Goal: Task Accomplishment & Management: Manage account settings

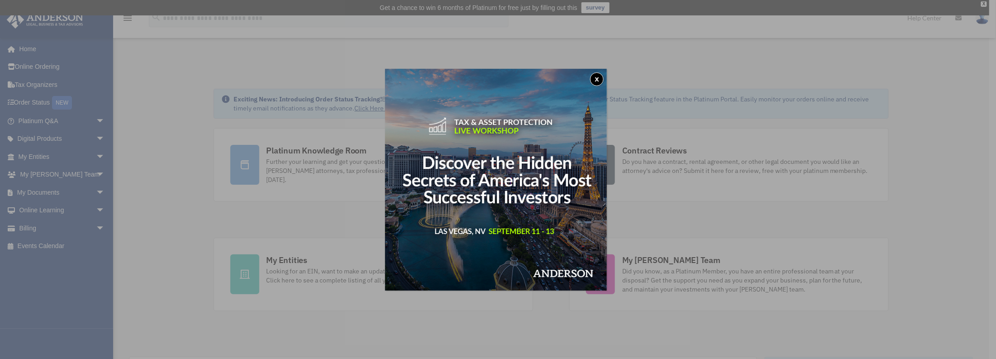
click at [600, 77] on button "x" at bounding box center [597, 79] width 14 height 14
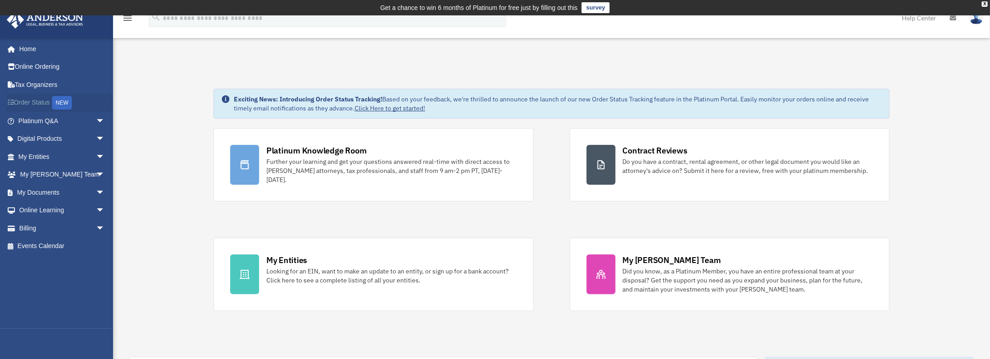
click at [49, 97] on link "Order Status NEW" at bounding box center [62, 103] width 112 height 19
click at [57, 188] on link "My Documents arrow_drop_down" at bounding box center [62, 192] width 112 height 18
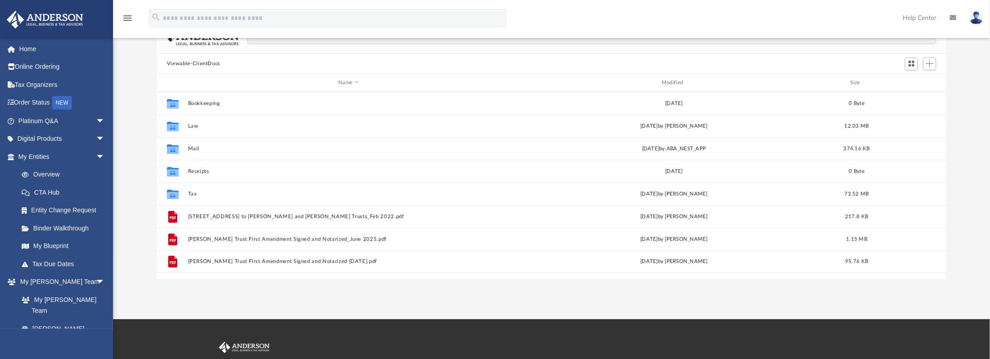
scroll to position [97, 0]
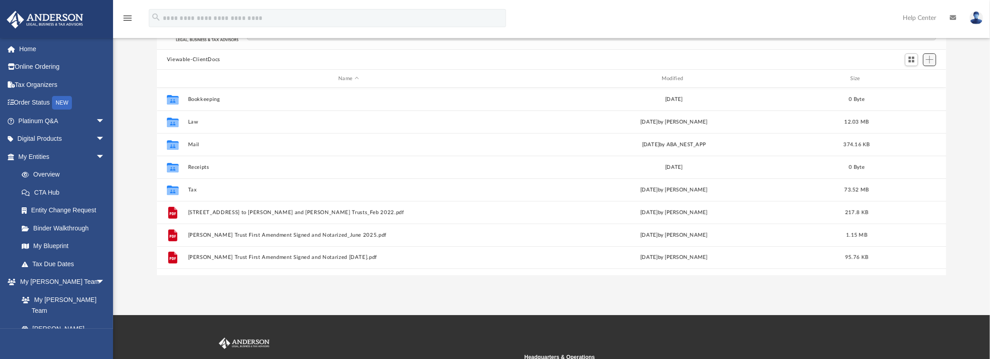
drag, startPoint x: 267, startPoint y: 290, endPoint x: 932, endPoint y: 59, distance: 703.8
click at [932, 59] on span "Add" at bounding box center [930, 60] width 8 height 8
click at [905, 91] on li "New Folder" at bounding box center [916, 91] width 29 height 9
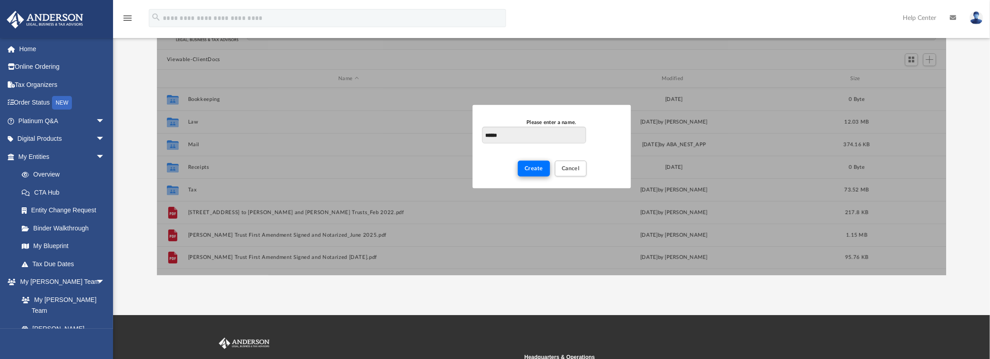
type input "******"
click at [539, 171] on button "Create" at bounding box center [534, 169] width 32 height 16
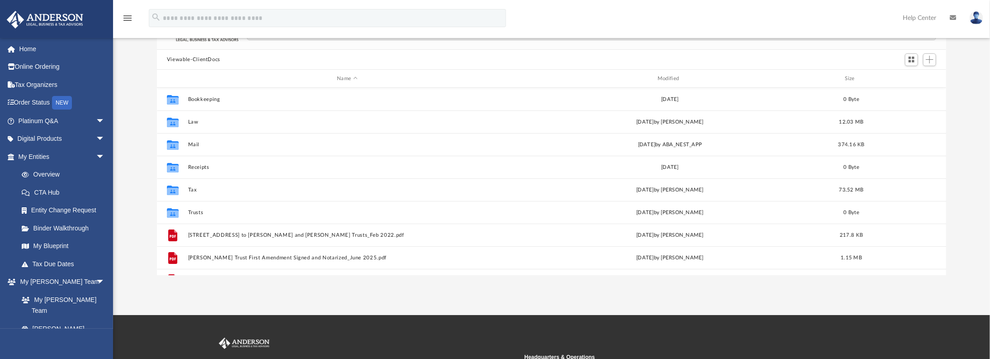
scroll to position [16, 0]
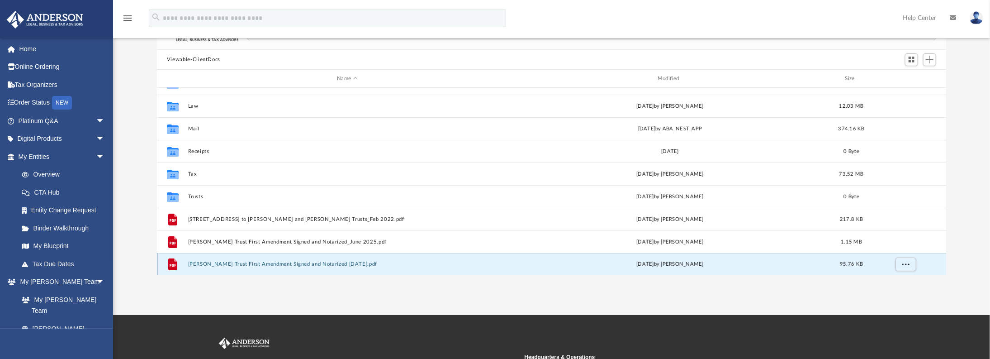
click at [270, 266] on button "[PERSON_NAME] Trust First Amendment Signed and Notarized [DATE].pdf" at bounding box center [347, 264] width 319 height 6
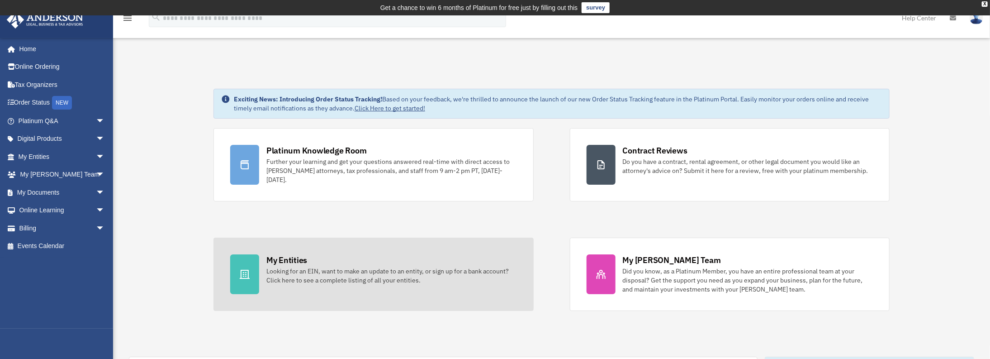
click at [458, 282] on div "Looking for an EIN, want to make an update to an entity, or sign up for a bank …" at bounding box center [391, 275] width 251 height 18
click at [238, 273] on div at bounding box center [244, 274] width 29 height 40
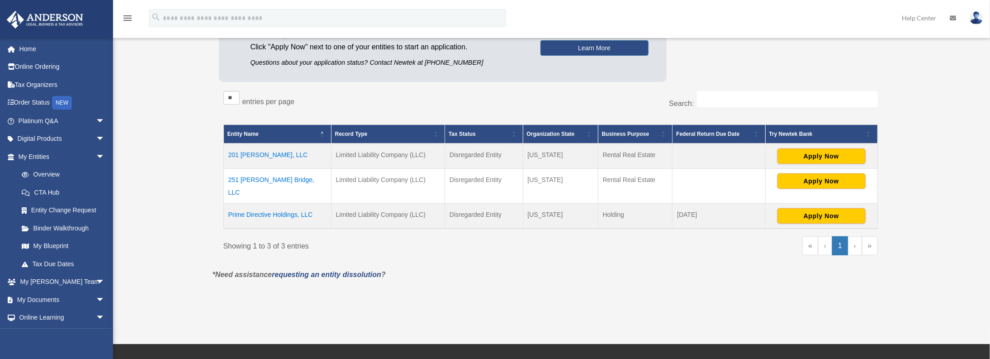
scroll to position [136, 0]
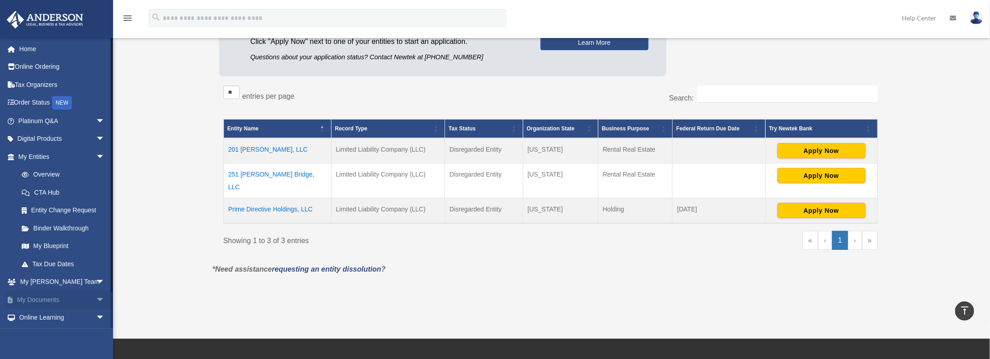
click at [96, 299] on span "arrow_drop_down" at bounding box center [105, 299] width 18 height 19
click at [38, 313] on link "Box" at bounding box center [66, 317] width 106 height 18
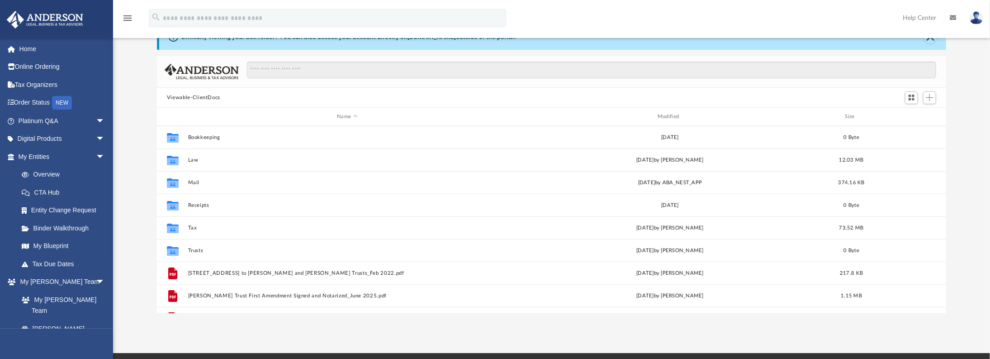
scroll to position [16, 0]
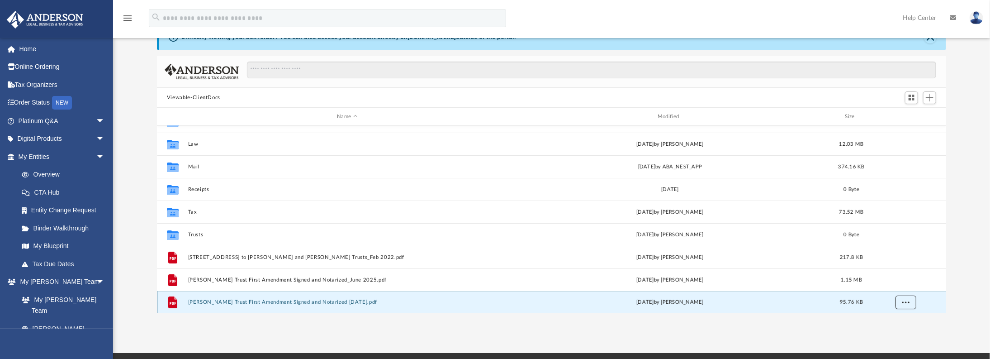
drag, startPoint x: 471, startPoint y: 298, endPoint x: 908, endPoint y: 302, distance: 436.5
click at [908, 302] on span "More options" at bounding box center [905, 301] width 7 height 5
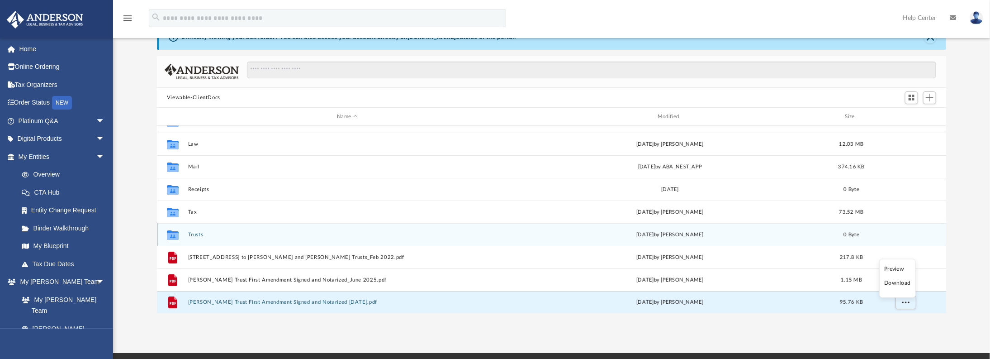
click at [319, 230] on div "Collaborated Folder Trusts [DATE] by [PERSON_NAME] 0 Byte" at bounding box center [551, 234] width 789 height 23
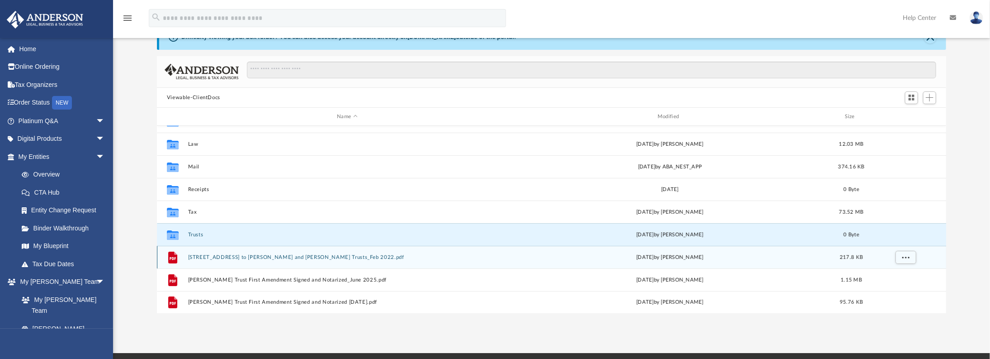
drag, startPoint x: 319, startPoint y: 230, endPoint x: 888, endPoint y: 257, distance: 570.1
click at [888, 257] on div "grid" at bounding box center [904, 256] width 63 height 17
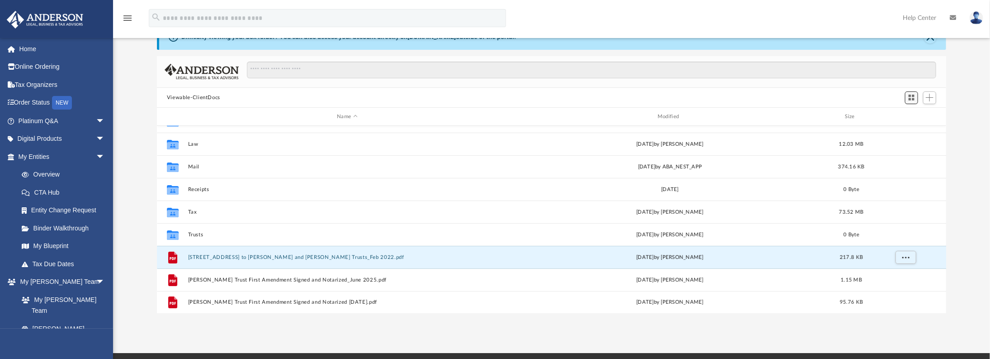
drag, startPoint x: 900, startPoint y: 260, endPoint x: 909, endPoint y: 98, distance: 162.2
click at [909, 98] on span "Switch to Grid View" at bounding box center [912, 98] width 8 height 8
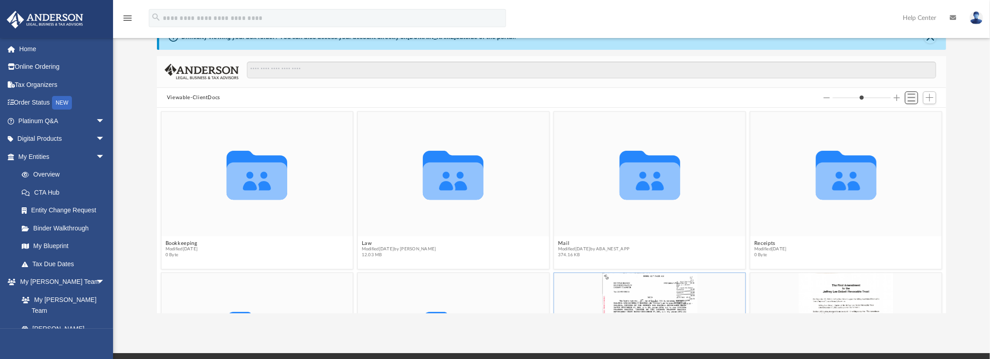
scroll to position [200, 784]
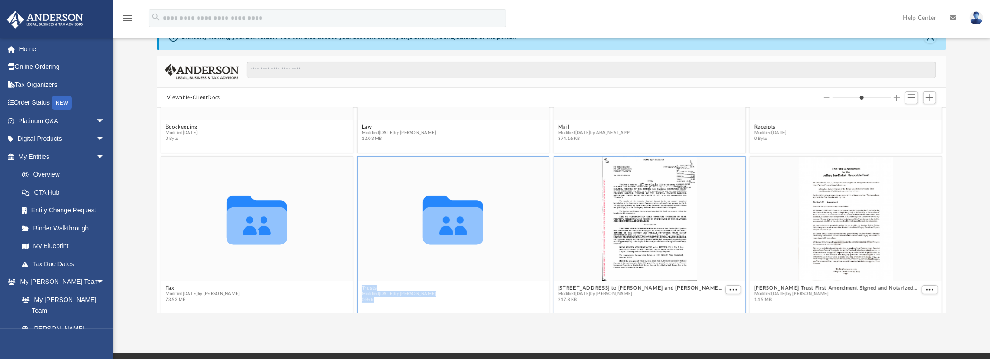
drag, startPoint x: 638, startPoint y: 228, endPoint x: 461, endPoint y: 234, distance: 176.5
click at [461, 234] on div "Collaborated Folder Tax Modified Sun Jul 13 2025 by Lucinda Dalzell 73.52 MB Co…" at bounding box center [551, 235] width 785 height 162
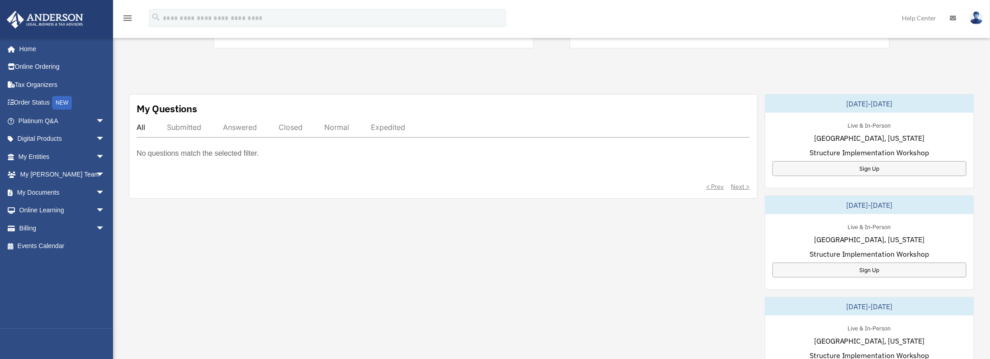
scroll to position [270, 0]
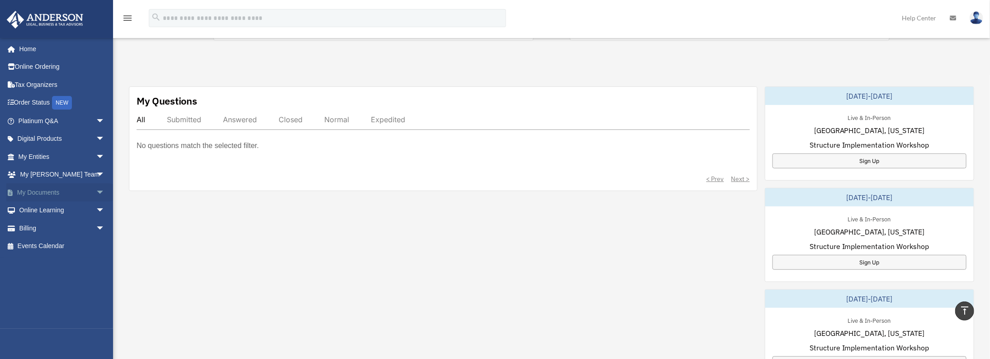
click at [53, 193] on link "My Documents arrow_drop_down" at bounding box center [62, 192] width 112 height 18
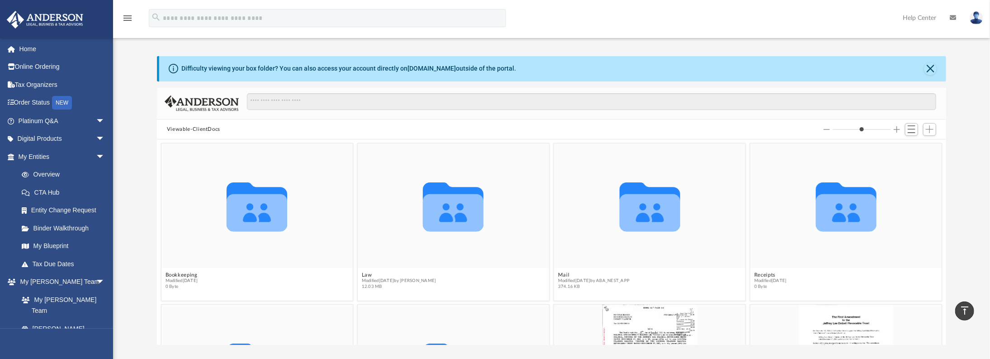
scroll to position [19, 0]
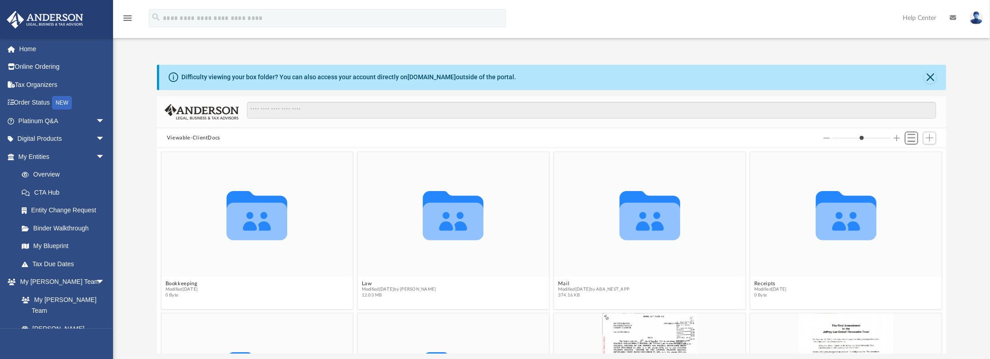
click at [914, 141] on button "Switch to List View" at bounding box center [912, 138] width 14 height 13
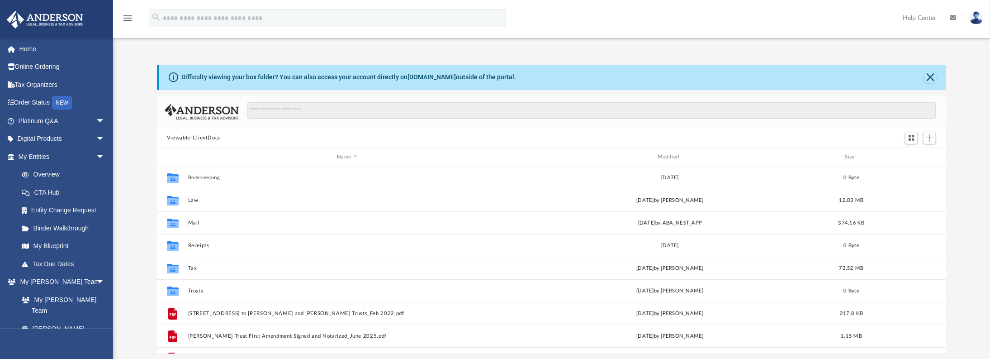
scroll to position [16, 0]
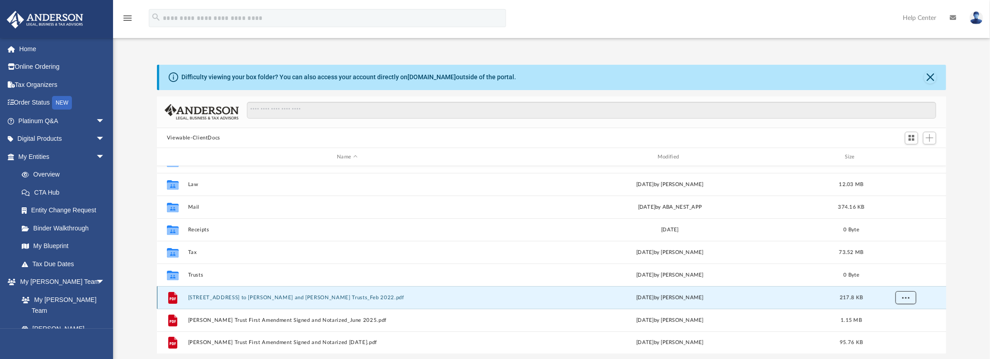
click at [905, 295] on span "More options" at bounding box center [905, 296] width 7 height 5
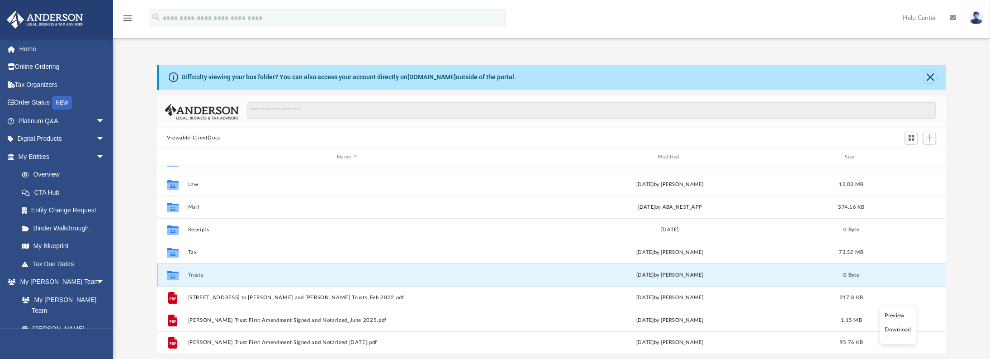
click at [295, 275] on button "Trusts" at bounding box center [347, 275] width 319 height 6
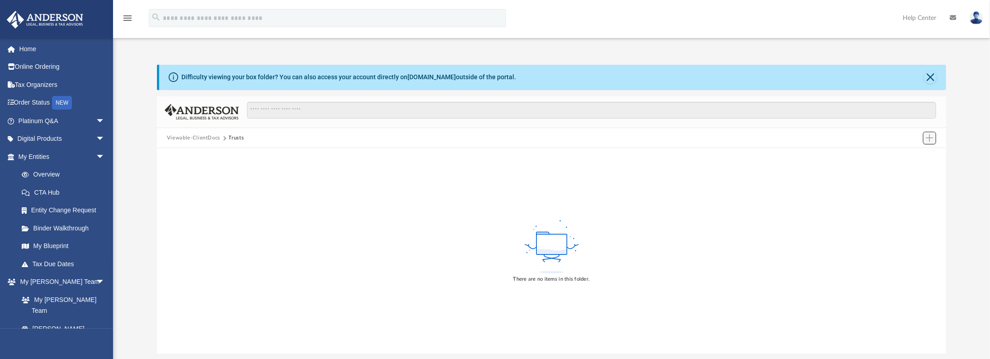
click at [930, 140] on span "Add" at bounding box center [930, 138] width 8 height 8
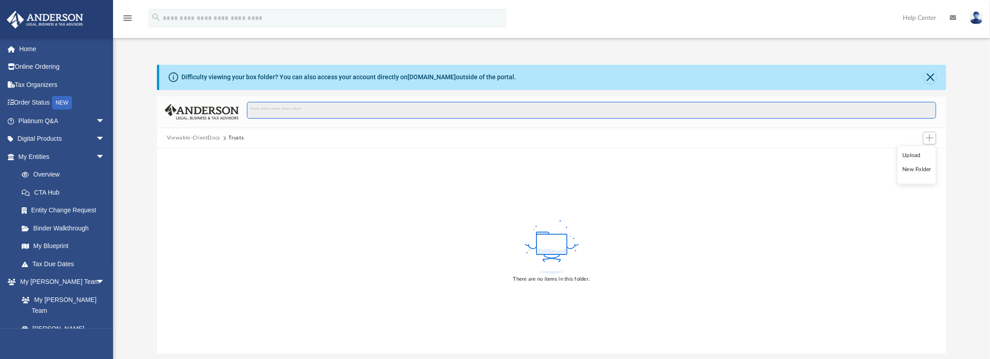
click at [333, 103] on input "Search files and folders" at bounding box center [591, 110] width 689 height 17
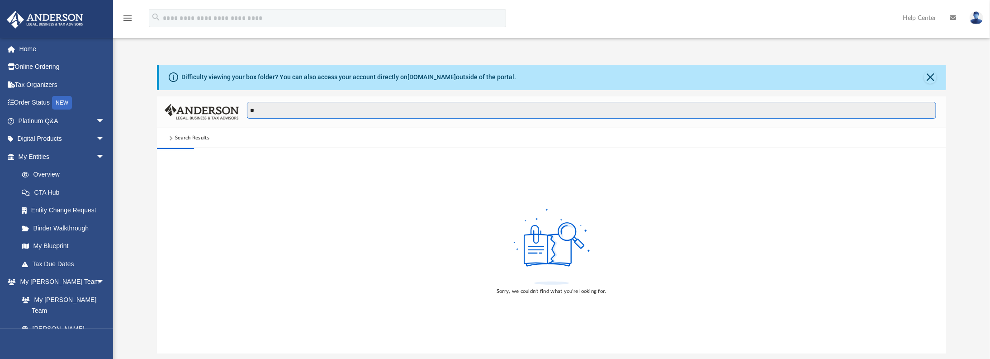
type input "*"
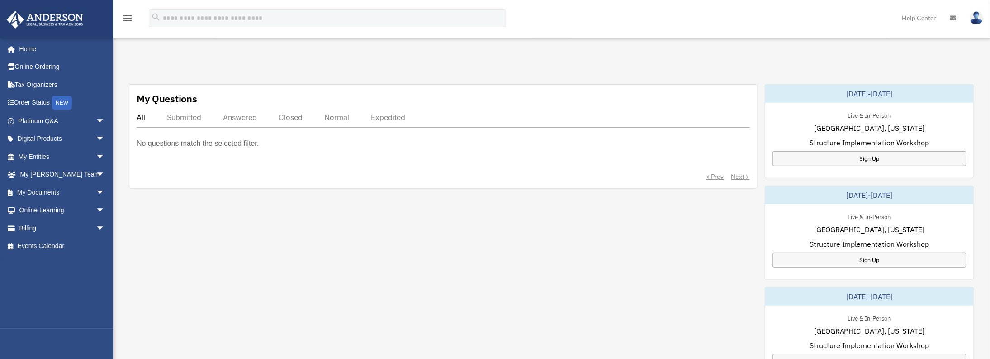
scroll to position [270, 0]
click at [57, 191] on link "My Documents arrow_drop_down" at bounding box center [62, 192] width 112 height 18
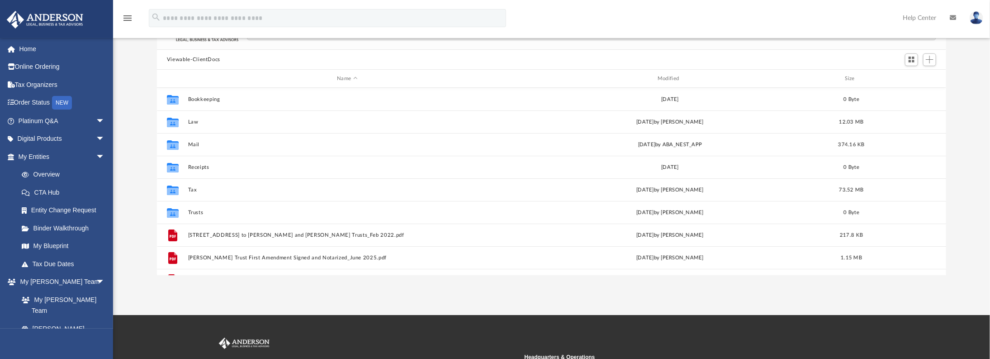
scroll to position [16, 0]
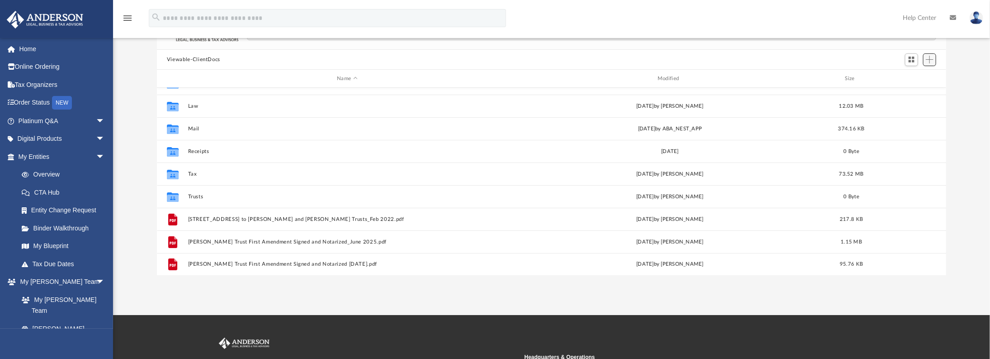
click at [929, 59] on span "Add" at bounding box center [930, 60] width 8 height 8
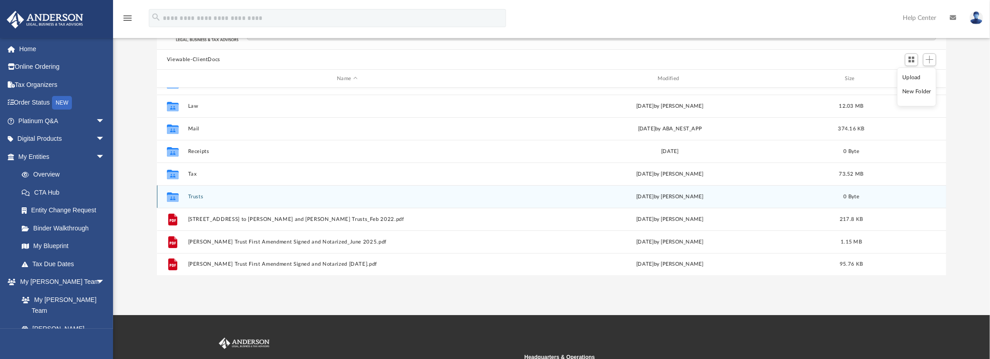
click at [305, 198] on button "Trusts" at bounding box center [347, 197] width 319 height 6
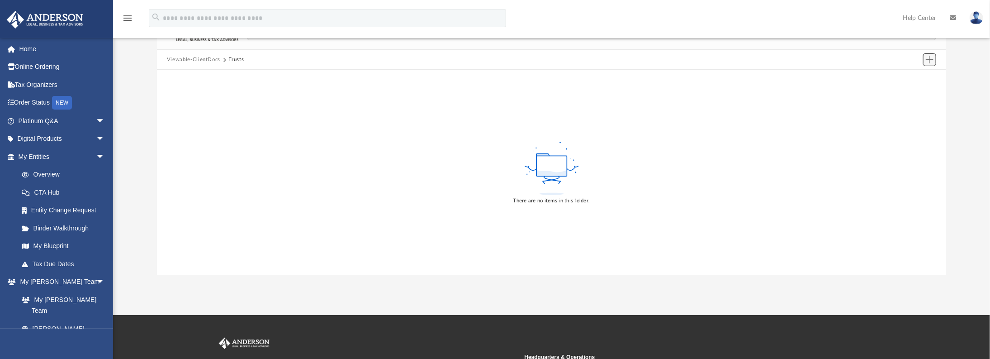
click at [928, 58] on span "Add" at bounding box center [930, 60] width 8 height 8
click at [908, 79] on li "Upload" at bounding box center [916, 77] width 29 height 9
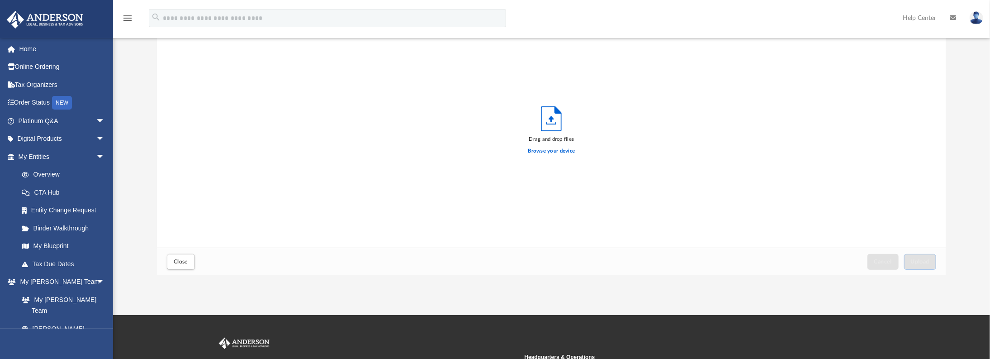
scroll to position [224, 784]
click at [540, 153] on label "Browse your device" at bounding box center [551, 151] width 47 height 8
click at [0, 0] on input "Browse your device" at bounding box center [0, 0] width 0 height 0
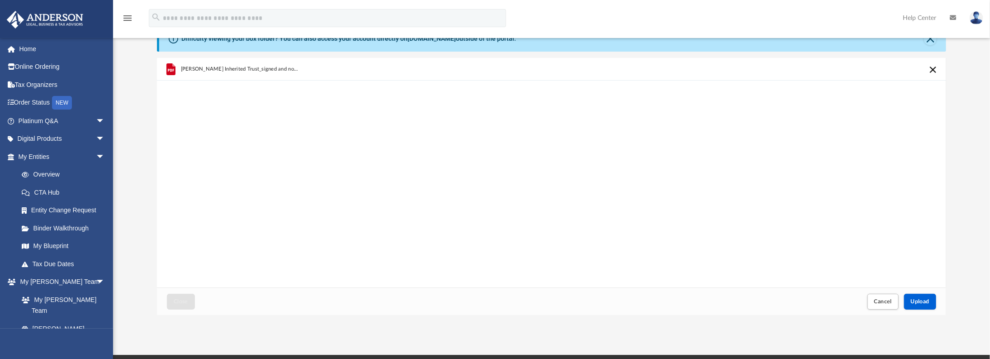
scroll to position [57, 0]
click at [929, 299] on span "Upload" at bounding box center [920, 301] width 19 height 5
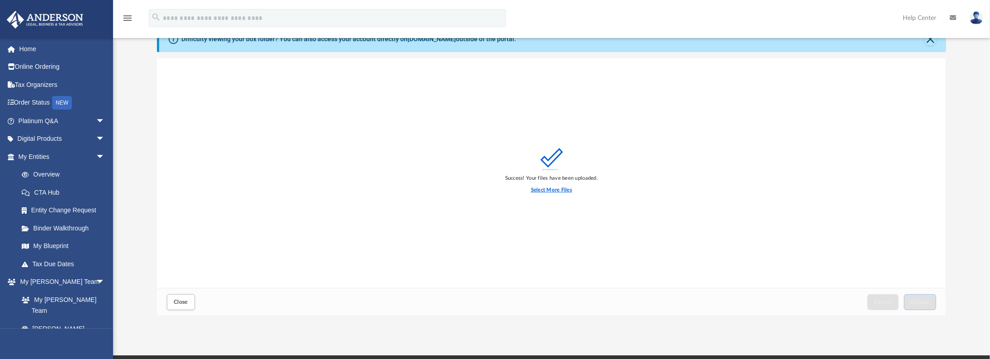
click at [565, 187] on label "Select More Files" at bounding box center [551, 190] width 41 height 8
click at [0, 0] on input "Select More Files" at bounding box center [0, 0] width 0 height 0
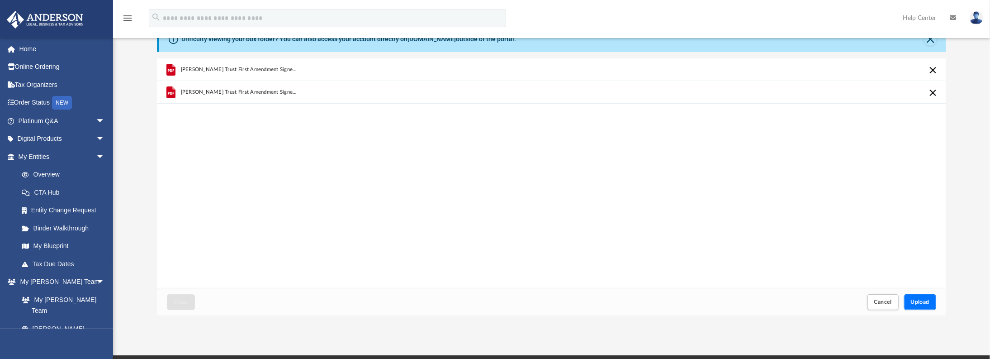
click at [918, 303] on span "Upload" at bounding box center [920, 301] width 19 height 5
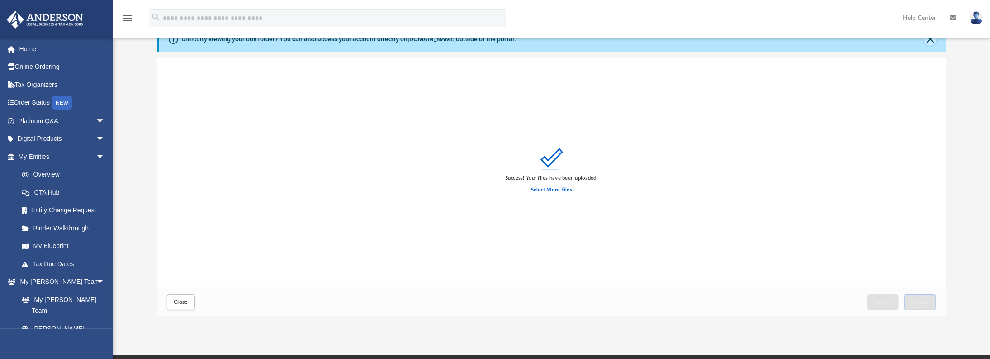
click at [931, 42] on button "Close" at bounding box center [930, 39] width 13 height 13
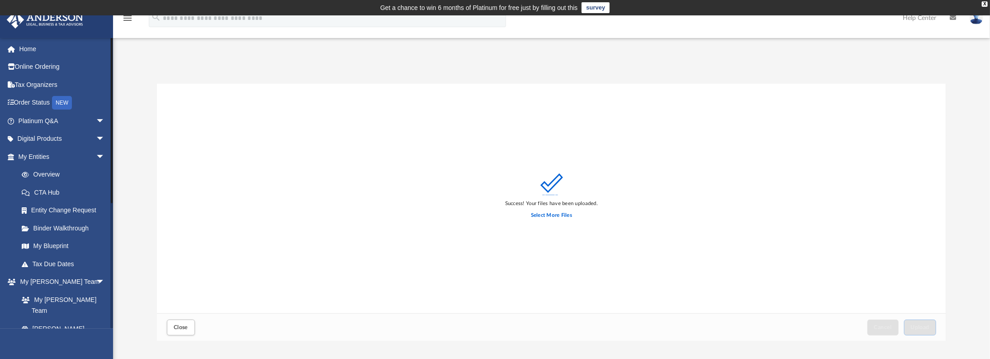
scroll to position [214, 0]
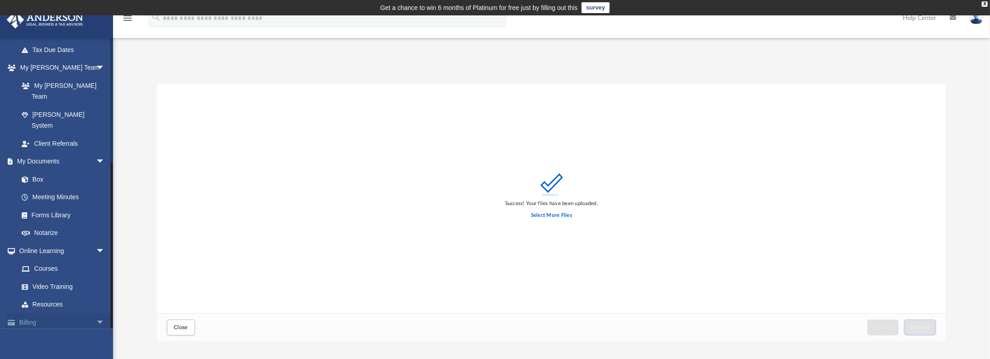
drag, startPoint x: 111, startPoint y: 275, endPoint x: 109, endPoint y: 306, distance: 31.8
click at [109, 306] on div "[PERSON_NAME][EMAIL_ADDRESS][PERSON_NAME][DOMAIN_NAME] Sign Out [PERSON_NAME][E…" at bounding box center [56, 183] width 113 height 291
click at [46, 152] on link "My Documents arrow_drop_down" at bounding box center [62, 161] width 112 height 18
drag, startPoint x: 114, startPoint y: 231, endPoint x: 115, endPoint y: 170, distance: 60.6
click at [115, 170] on div "Difficulty viewing your box folder? You can also access your account directly o…" at bounding box center [551, 212] width 877 height 257
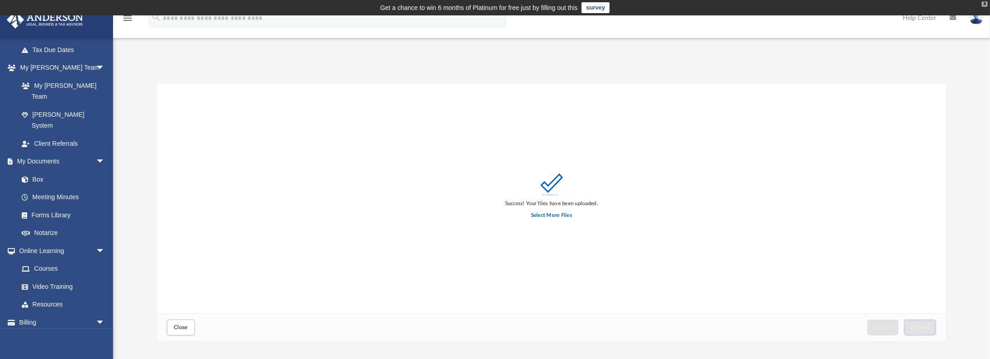
click at [986, 3] on div "X" at bounding box center [985, 3] width 6 height 5
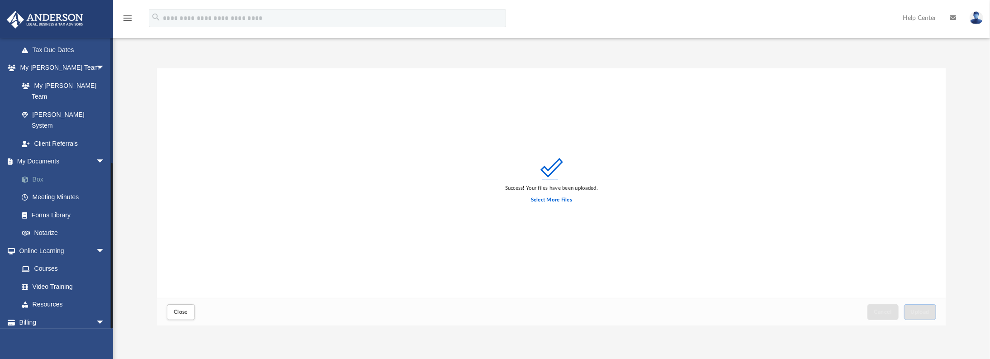
click at [43, 170] on link "Box" at bounding box center [66, 179] width 106 height 18
click at [177, 310] on span "Close" at bounding box center [181, 311] width 14 height 5
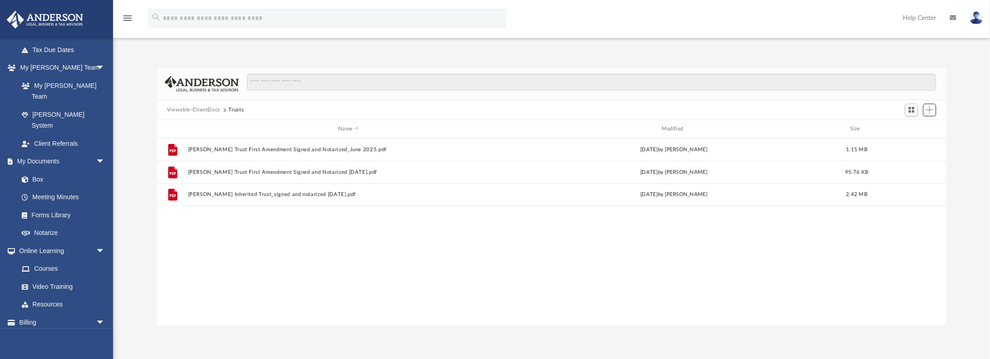
scroll to position [200, 784]
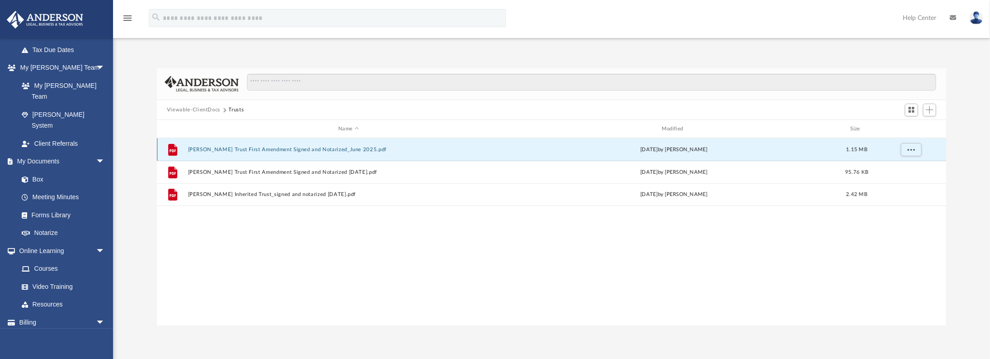
click at [303, 149] on button "[PERSON_NAME] Trust First Amendment Signed and Notarized_June 2025.pdf" at bounding box center [349, 150] width 322 height 6
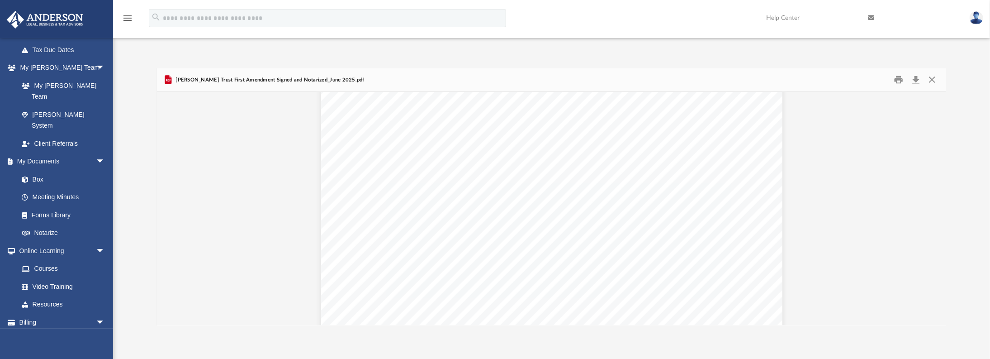
scroll to position [0, 0]
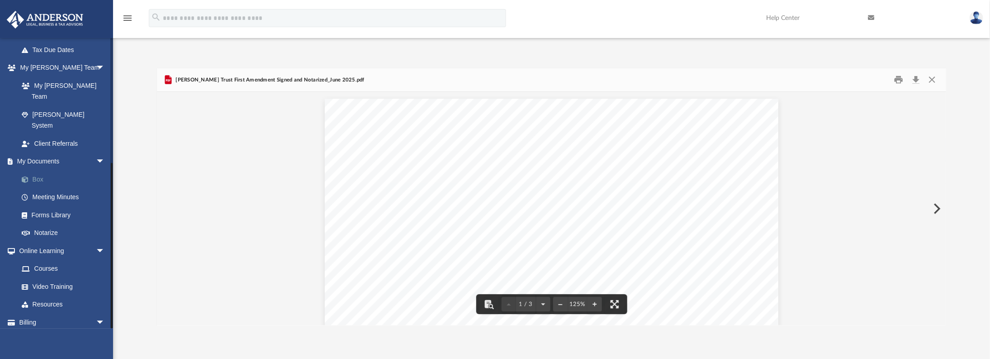
click at [50, 170] on link "Box" at bounding box center [66, 179] width 106 height 18
click at [66, 170] on link "Box" at bounding box center [66, 179] width 106 height 18
click at [932, 81] on button "Close" at bounding box center [932, 80] width 16 height 14
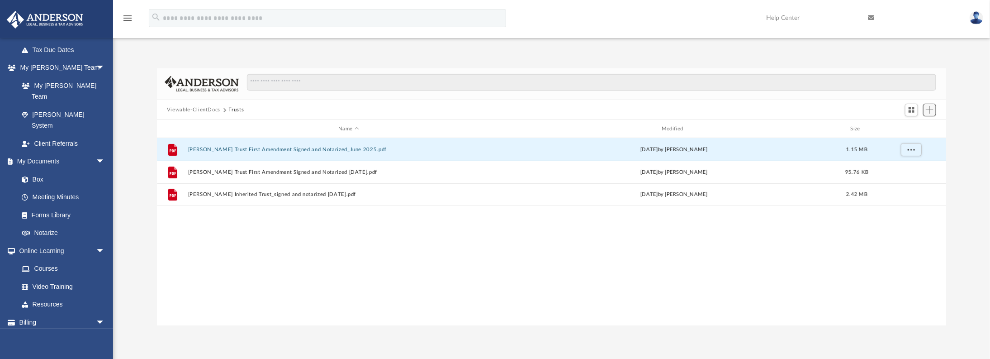
click at [931, 112] on span "Add" at bounding box center [930, 110] width 8 height 8
click at [911, 128] on li "Upload" at bounding box center [916, 127] width 29 height 9
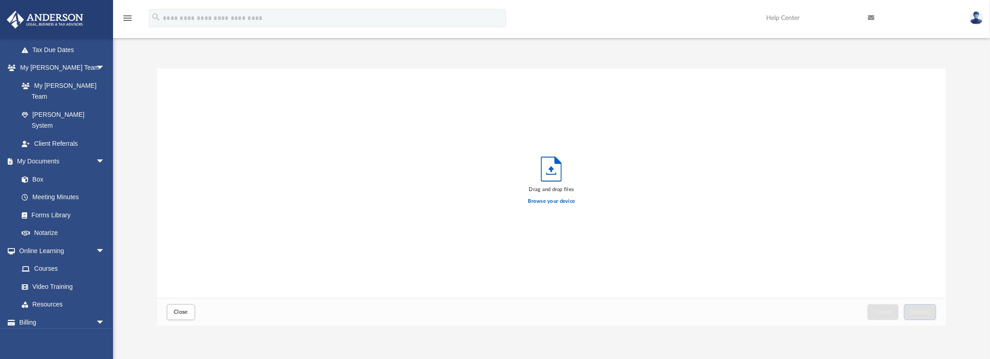
scroll to position [224, 784]
click at [568, 203] on label "Browse your device" at bounding box center [551, 201] width 47 height 8
click at [0, 0] on input "Browse your device" at bounding box center [0, 0] width 0 height 0
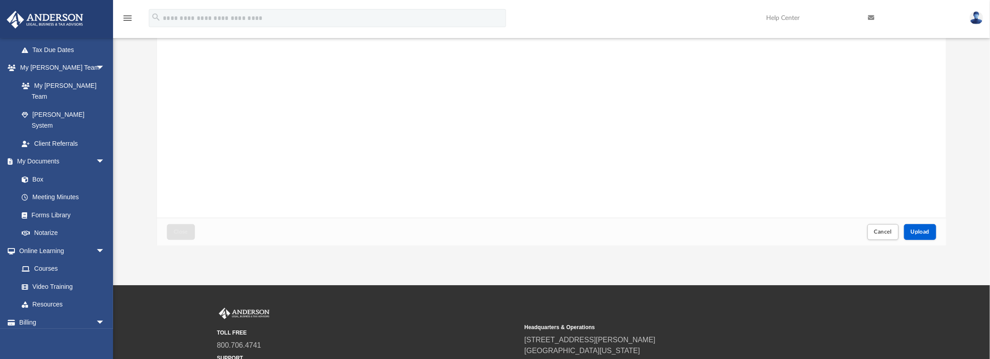
scroll to position [91, 0]
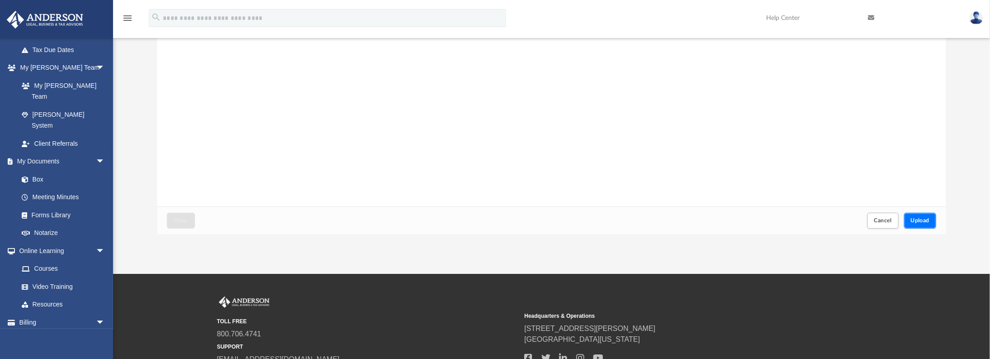
click at [923, 222] on span "Upload" at bounding box center [920, 220] width 19 height 5
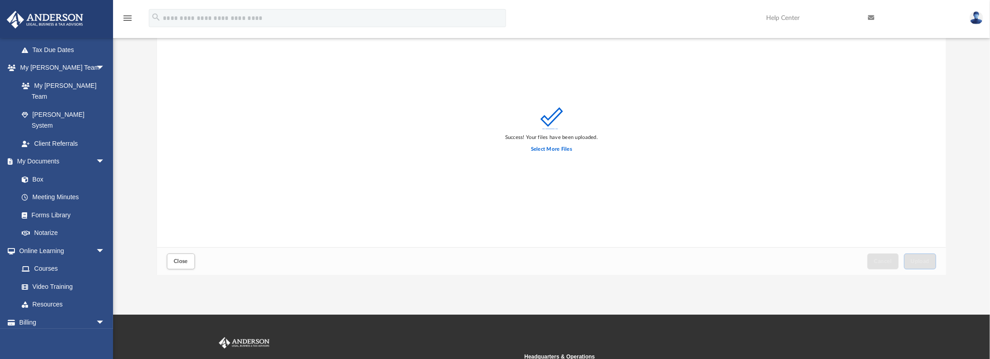
scroll to position [50, 0]
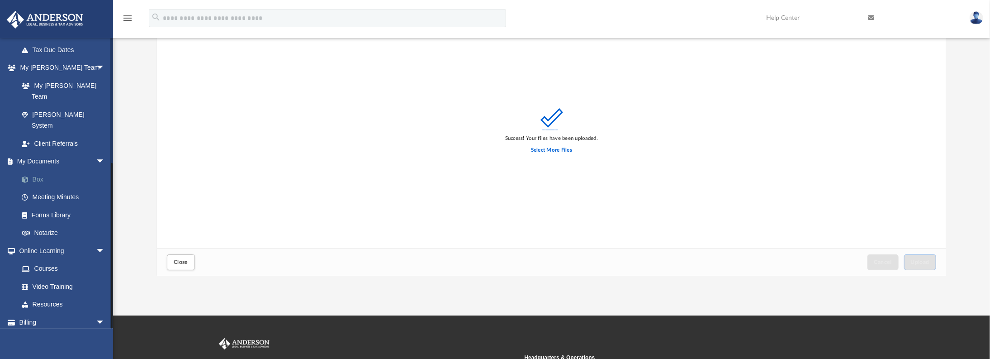
click at [61, 170] on link "Box" at bounding box center [66, 179] width 106 height 18
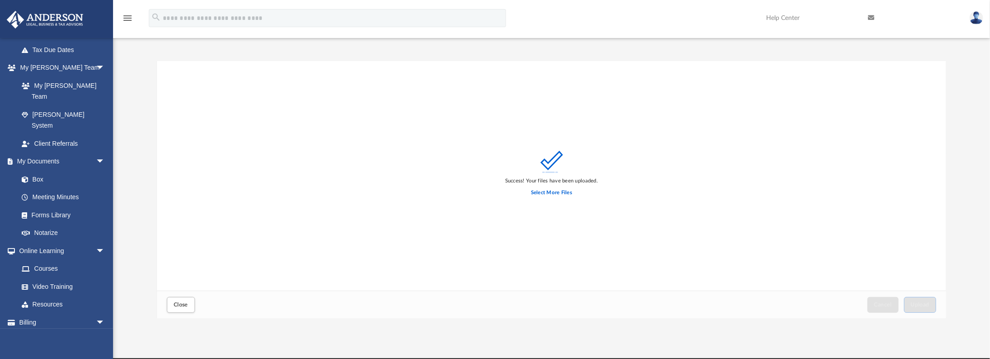
scroll to position [0, 0]
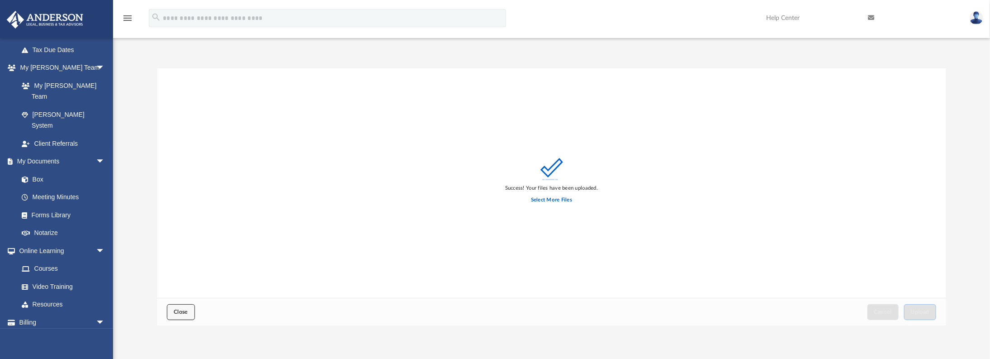
click at [186, 313] on span "Close" at bounding box center [181, 311] width 14 height 5
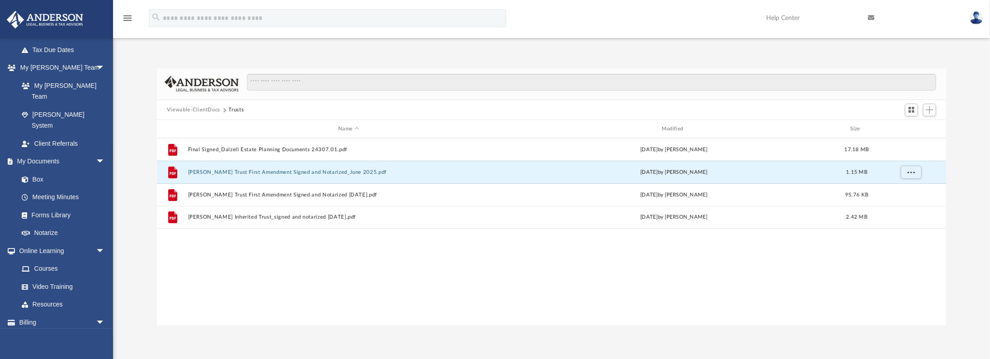
click at [208, 109] on button "Viewable-ClientDocs" at bounding box center [193, 110] width 53 height 8
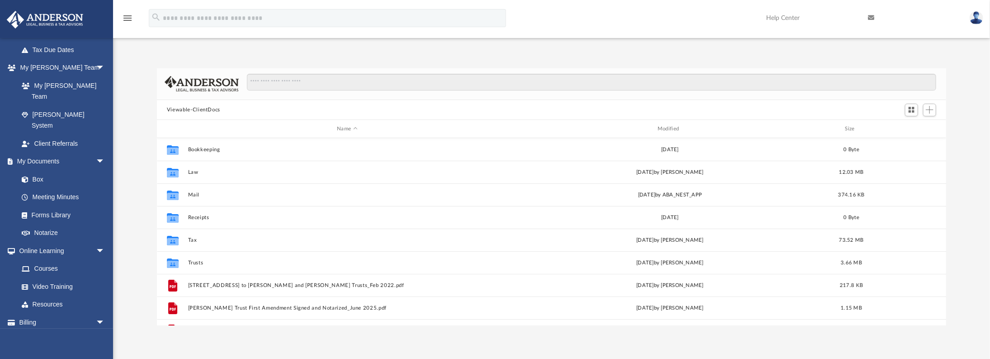
scroll to position [16, 0]
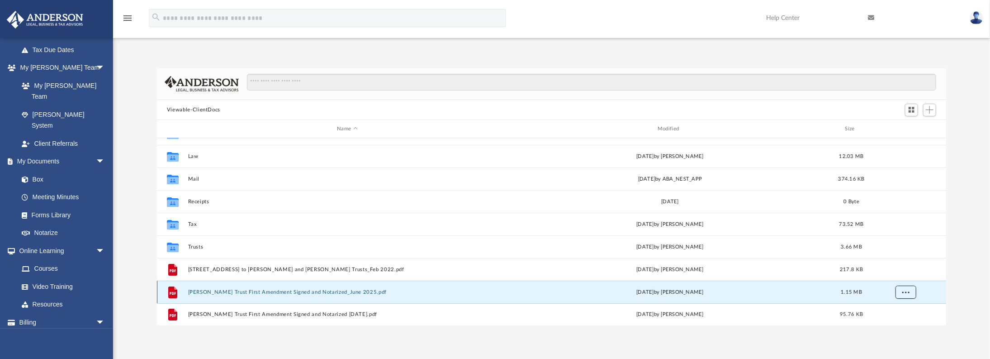
click at [909, 294] on button "More options" at bounding box center [906, 292] width 21 height 14
drag, startPoint x: 909, startPoint y: 294, endPoint x: 353, endPoint y: 292, distance: 555.9
click at [353, 292] on button "[PERSON_NAME] Trust First Amendment Signed and Notarized_June 2025.pdf" at bounding box center [347, 292] width 319 height 6
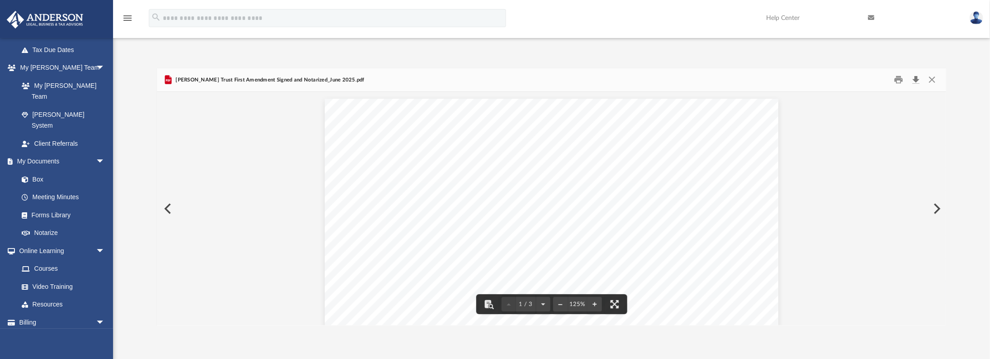
click at [917, 82] on button "Download" at bounding box center [916, 80] width 16 height 14
click at [932, 77] on button "Close" at bounding box center [932, 80] width 16 height 14
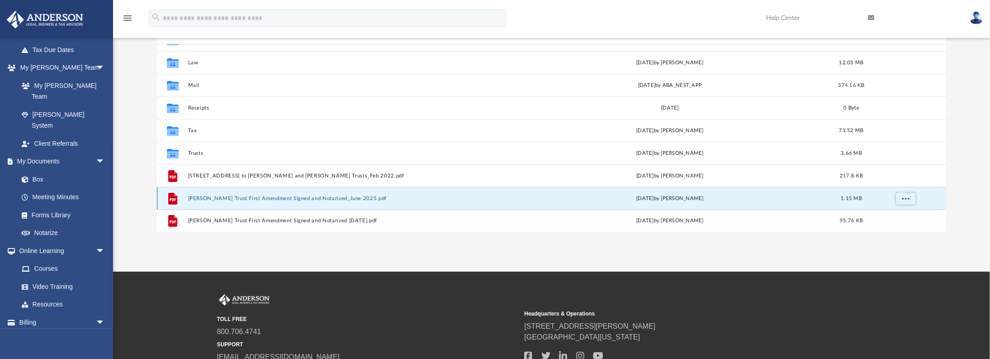
scroll to position [104, 0]
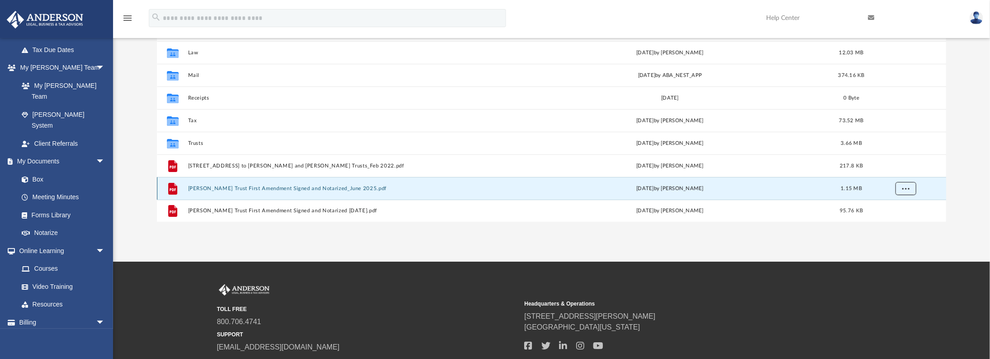
click at [910, 190] on button "More options" at bounding box center [906, 189] width 21 height 14
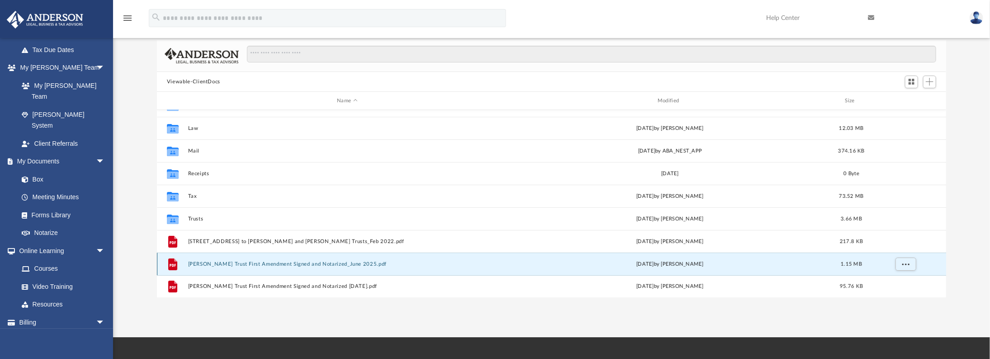
scroll to position [0, 0]
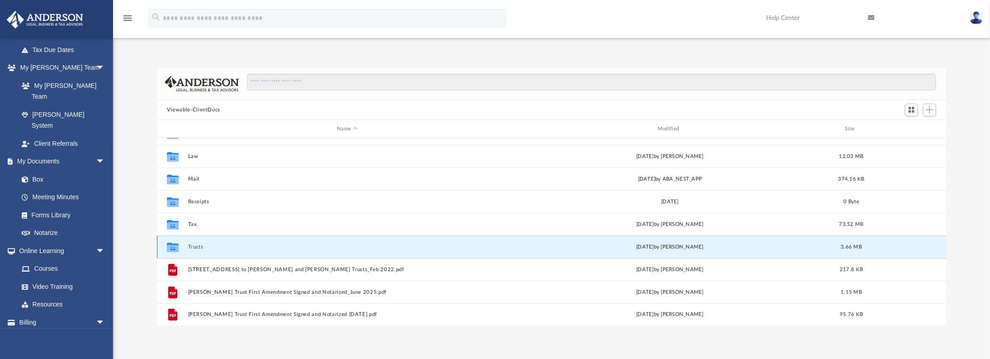
click at [488, 247] on button "Trusts" at bounding box center [347, 247] width 319 height 6
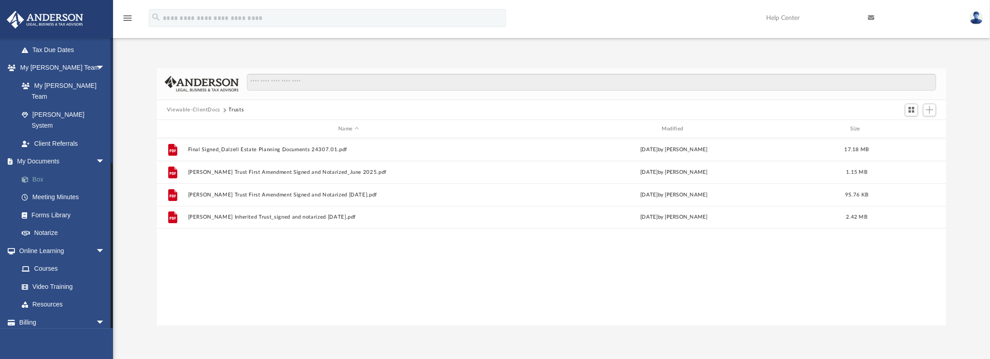
click at [64, 170] on link "Box" at bounding box center [66, 179] width 106 height 18
click at [40, 170] on link "Box" at bounding box center [66, 179] width 106 height 18
click at [203, 110] on button "Viewable-ClientDocs" at bounding box center [193, 110] width 53 height 8
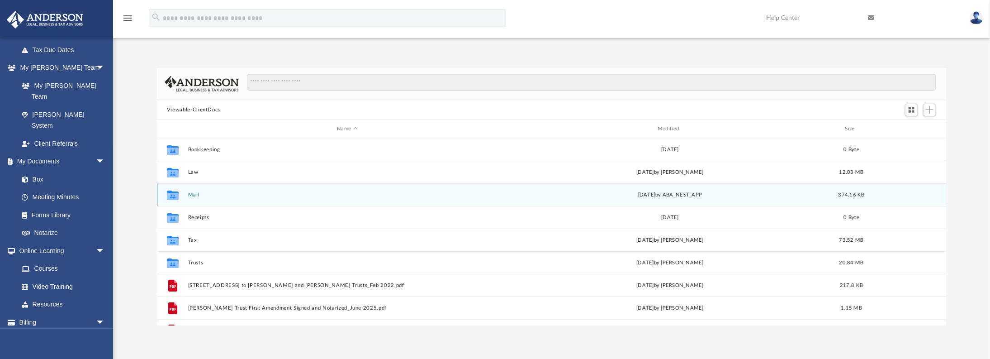
click at [205, 199] on div "Collaborated Folder Mail [DATE] by ABA_NEST_APP 374.16 KB" at bounding box center [551, 194] width 789 height 23
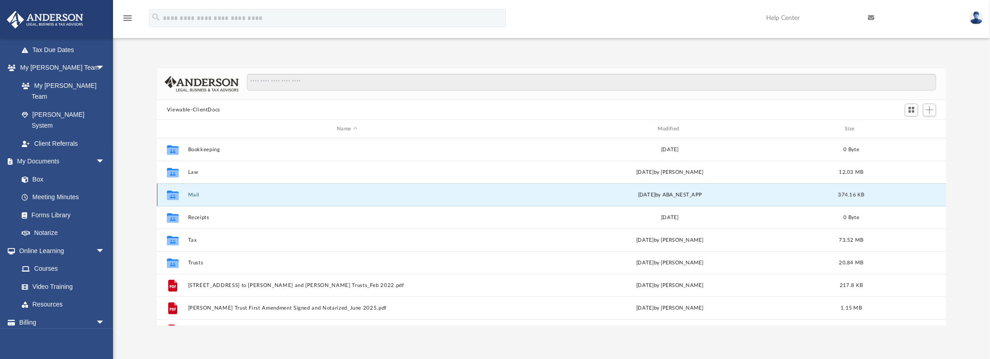
click at [188, 194] on button "Mail" at bounding box center [347, 195] width 319 height 6
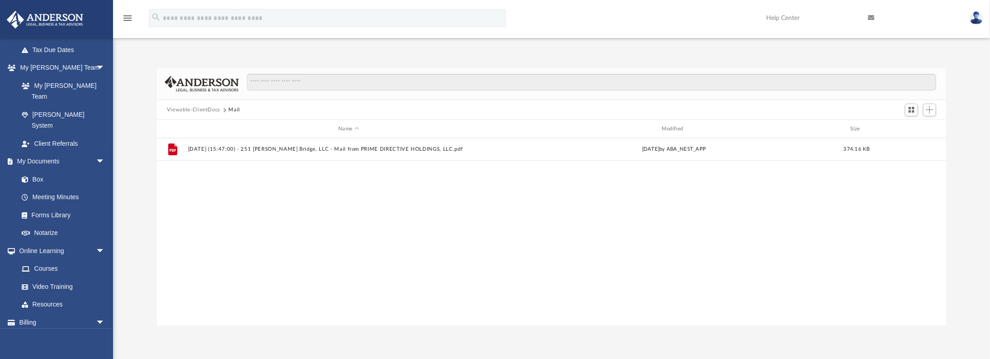
drag, startPoint x: 188, startPoint y: 194, endPoint x: 444, endPoint y: 317, distance: 284.0
click at [444, 317] on div "File [DATE] (15:47:00) - 251 [PERSON_NAME] Bridge, LLC - Mail from PRIME DIRECT…" at bounding box center [551, 232] width 789 height 188
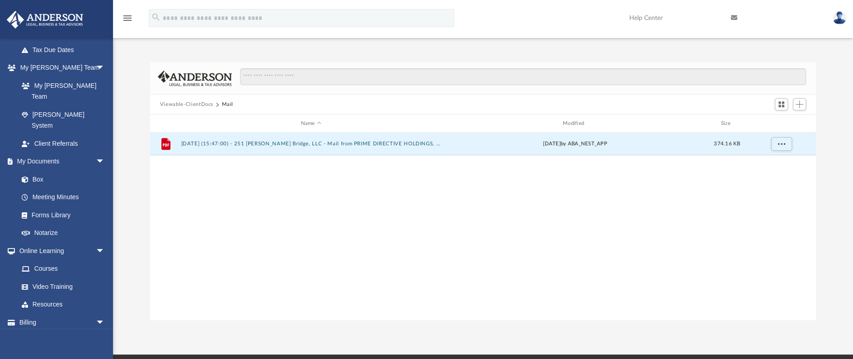
scroll to position [6, 5]
click at [359, 143] on button "[DATE] (15:47:00) - 251 [PERSON_NAME] Bridge, LLC - Mail from PRIME DIRECTIVE H…" at bounding box center [311, 144] width 260 height 6
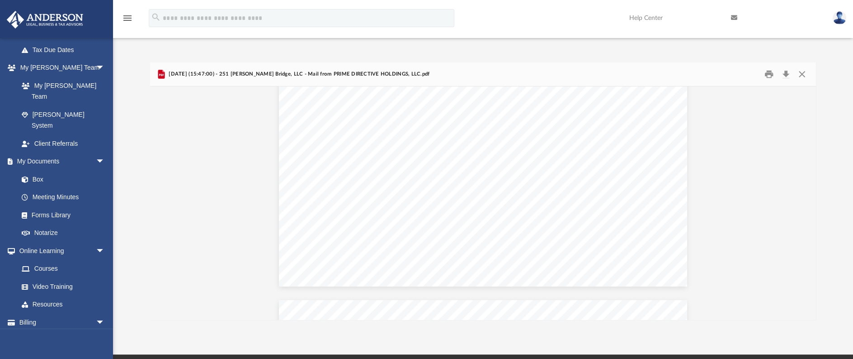
scroll to position [0, 0]
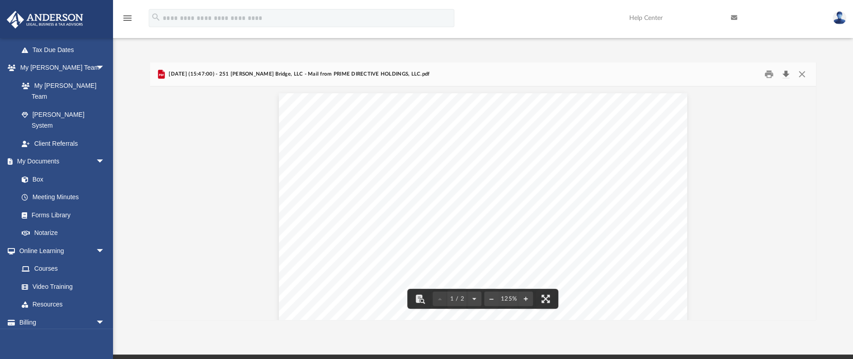
click at [787, 74] on button "Download" at bounding box center [786, 74] width 16 height 14
